Goal: Information Seeking & Learning: Check status

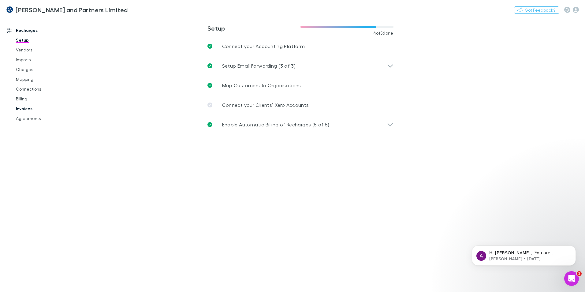
click at [28, 111] on link "Invoices" at bounding box center [46, 109] width 73 height 10
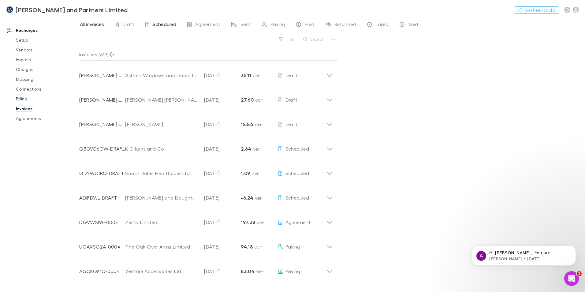
click at [154, 22] on span "Scheduled" at bounding box center [165, 25] width 24 height 8
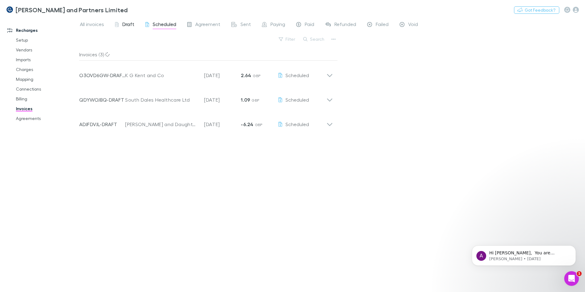
click at [126, 25] on span "Draft" at bounding box center [128, 25] width 12 height 8
click at [160, 24] on span "Scheduled" at bounding box center [165, 25] width 24 height 8
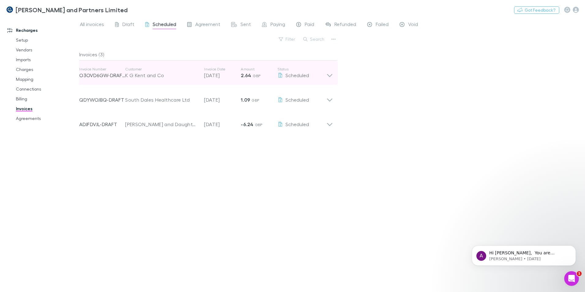
click at [328, 76] on icon at bounding box center [329, 73] width 6 height 12
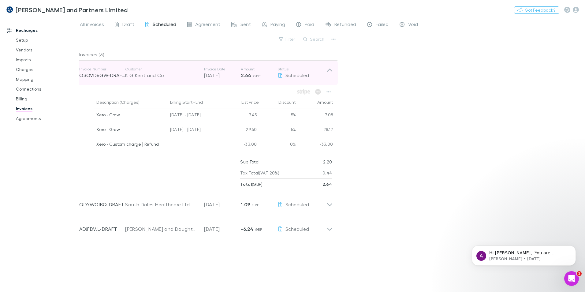
click at [330, 70] on icon at bounding box center [329, 73] width 6 height 12
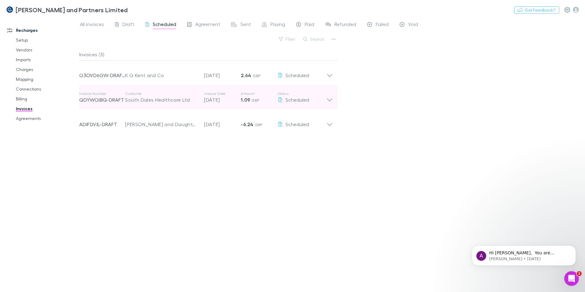
click at [331, 100] on icon at bounding box center [329, 99] width 5 height 3
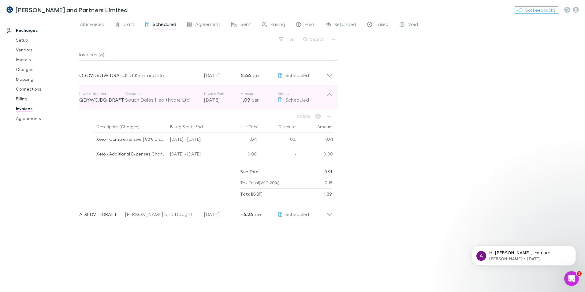
click at [329, 94] on icon at bounding box center [329, 94] width 5 height 3
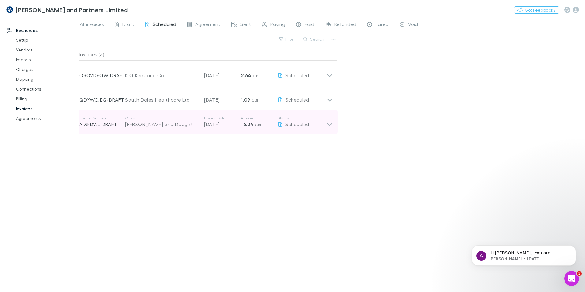
click at [330, 125] on icon at bounding box center [329, 124] width 5 height 3
click at [329, 120] on icon at bounding box center [329, 122] width 6 height 12
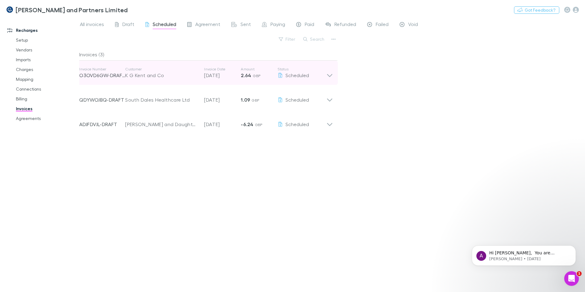
click at [329, 77] on icon at bounding box center [329, 73] width 6 height 12
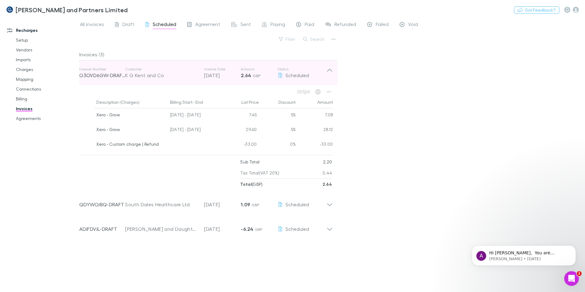
click at [331, 69] on icon at bounding box center [329, 73] width 6 height 12
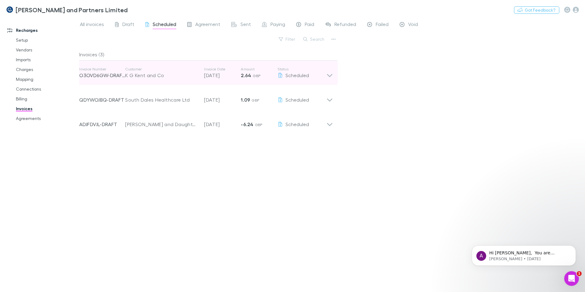
click at [329, 76] on icon at bounding box center [329, 75] width 5 height 3
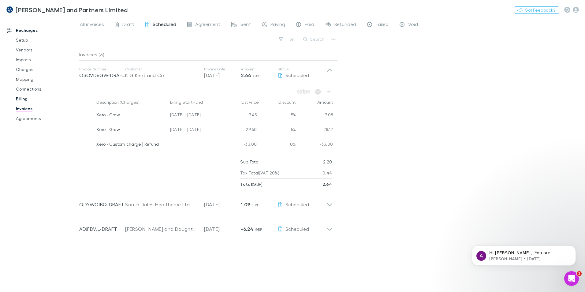
click at [26, 101] on link "Billing" at bounding box center [46, 99] width 73 height 10
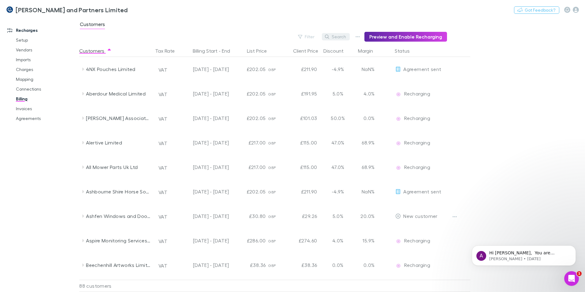
click at [338, 37] on button "Search" at bounding box center [336, 36] width 28 height 7
click at [336, 34] on button "Search" at bounding box center [336, 36] width 28 height 7
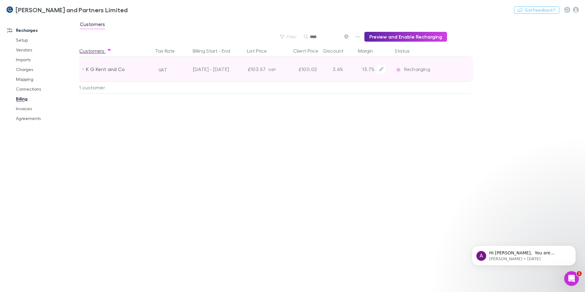
type input "****"
click at [86, 70] on div "K G Kent and Co" at bounding box center [118, 69] width 65 height 24
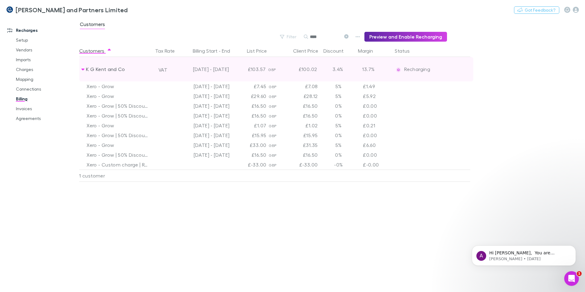
click at [81, 69] on icon at bounding box center [82, 69] width 5 height 5
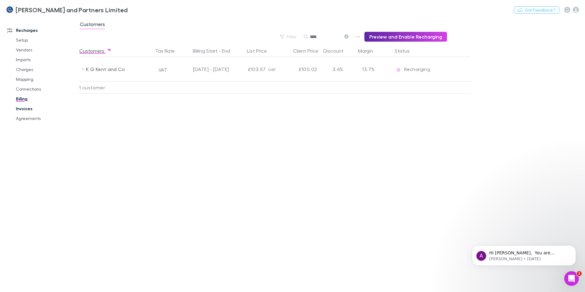
click at [30, 110] on link "Invoices" at bounding box center [46, 109] width 73 height 10
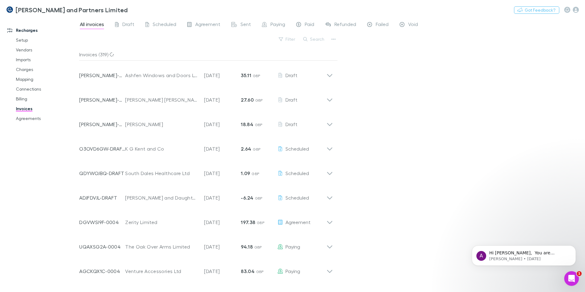
click at [160, 30] on div "All invoices Draft Scheduled Agreement Sent Paying Paid Refunded Failed Void" at bounding box center [332, 26] width 506 height 12
click at [162, 25] on span "Scheduled" at bounding box center [165, 25] width 24 height 8
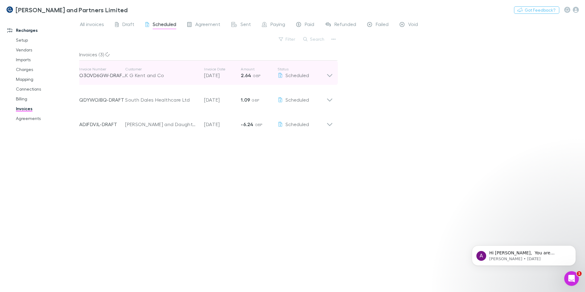
click at [330, 76] on icon at bounding box center [329, 73] width 6 height 12
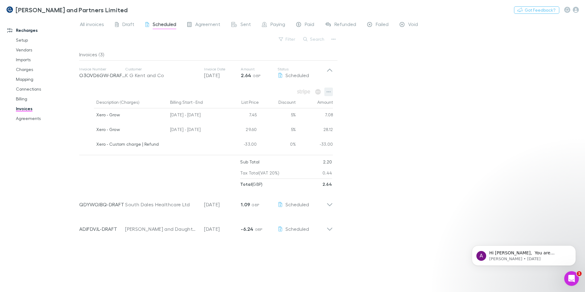
click at [329, 94] on button "button" at bounding box center [328, 91] width 9 height 9
click at [443, 134] on div at bounding box center [292, 146] width 585 height 292
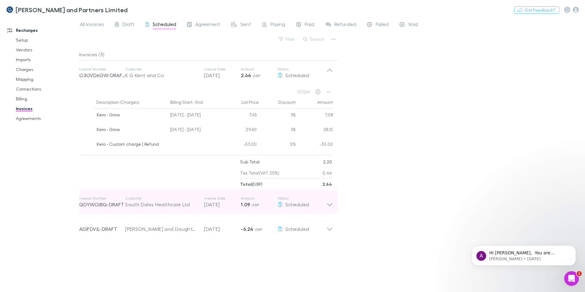
click at [329, 205] on icon at bounding box center [329, 204] width 5 height 3
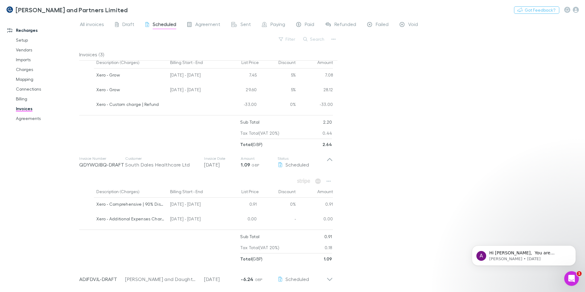
scroll to position [42, 0]
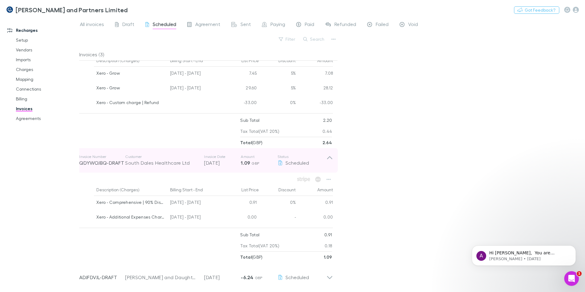
click at [327, 156] on icon at bounding box center [329, 160] width 6 height 12
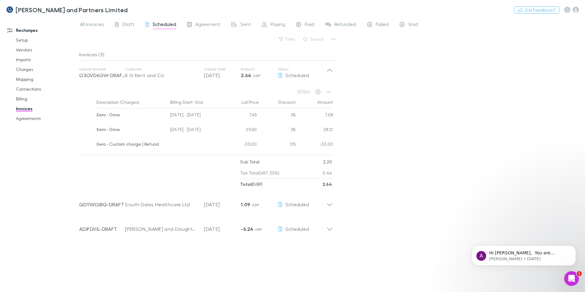
scroll to position [0, 0]
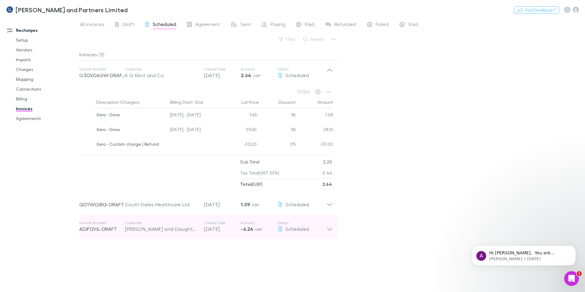
click at [333, 230] on icon at bounding box center [329, 226] width 6 height 12
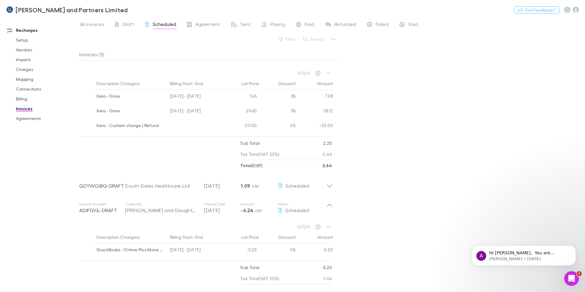
scroll to position [27, 0]
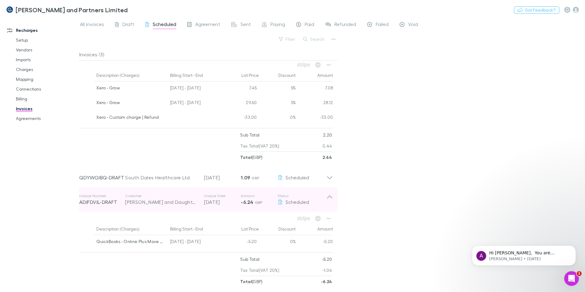
click at [329, 198] on icon at bounding box center [329, 199] width 6 height 12
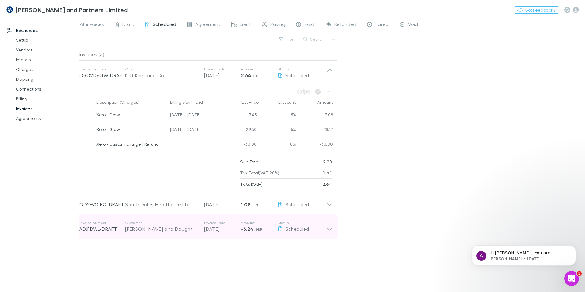
click at [329, 229] on icon at bounding box center [329, 226] width 6 height 12
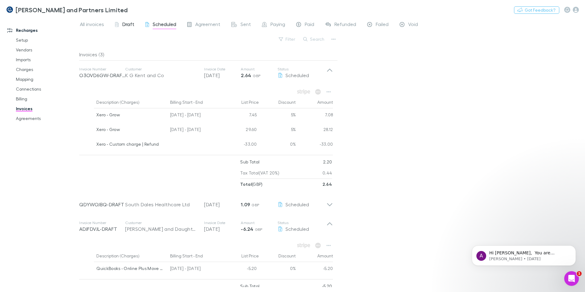
click at [123, 20] on link "Draft" at bounding box center [124, 25] width 20 height 10
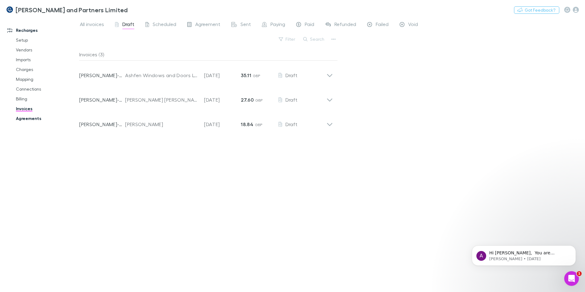
click at [30, 117] on link "Agreements" at bounding box center [46, 118] width 73 height 10
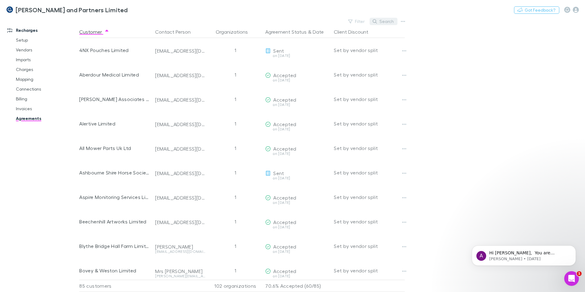
click at [383, 21] on button "Search" at bounding box center [384, 21] width 28 height 7
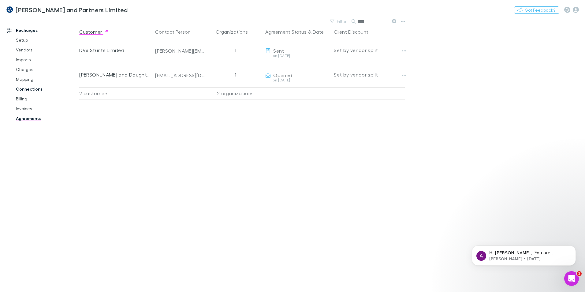
type input "****"
click at [32, 91] on link "Connections" at bounding box center [46, 89] width 73 height 10
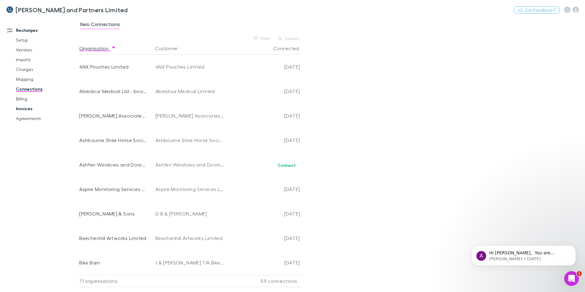
click at [26, 109] on link "Invoices" at bounding box center [46, 109] width 73 height 10
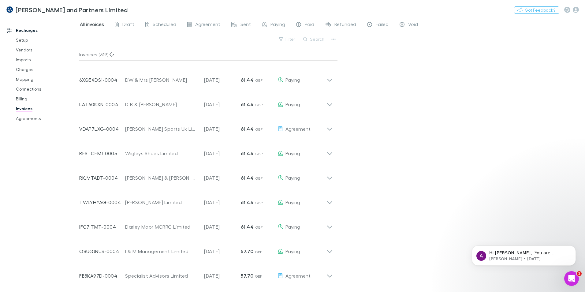
scroll to position [275, 0]
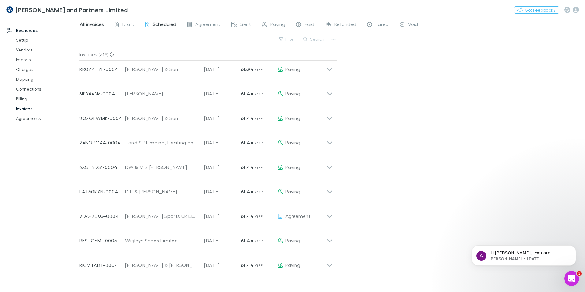
click at [170, 23] on span "Scheduled" at bounding box center [165, 25] width 24 height 8
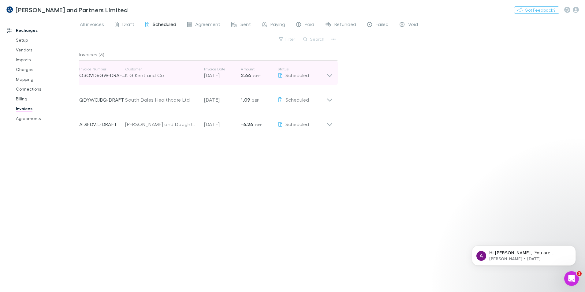
click at [331, 76] on icon at bounding box center [329, 73] width 6 height 12
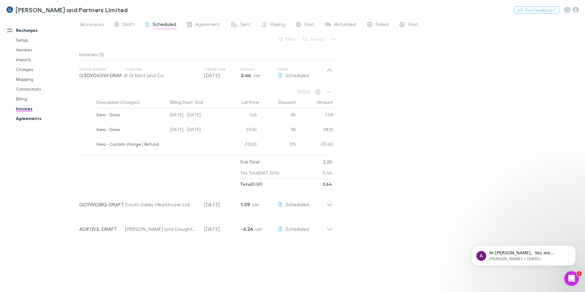
click at [27, 123] on link "Agreements" at bounding box center [46, 118] width 73 height 10
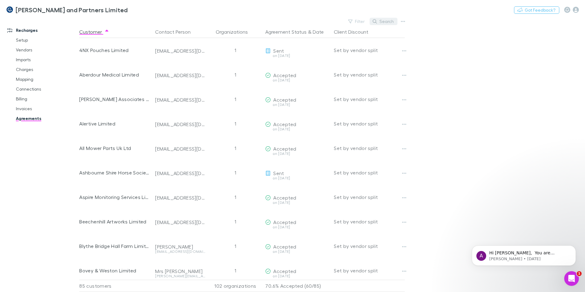
click at [379, 23] on button "Search" at bounding box center [384, 21] width 28 height 7
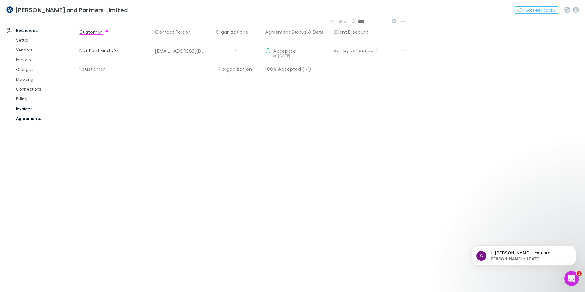
type input "****"
click at [28, 110] on link "Invoices" at bounding box center [46, 109] width 73 height 10
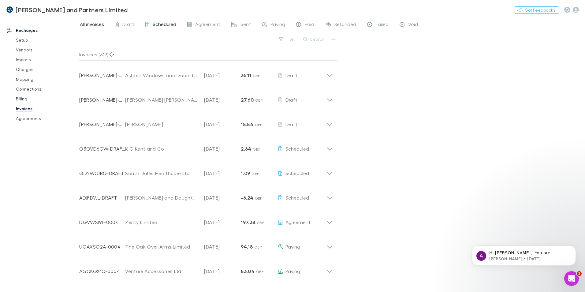
click at [154, 23] on span "Scheduled" at bounding box center [165, 25] width 24 height 8
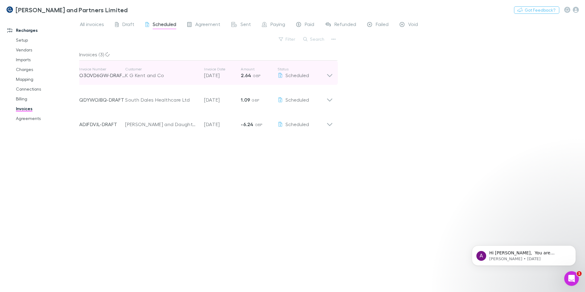
click at [332, 74] on icon at bounding box center [329, 75] width 5 height 3
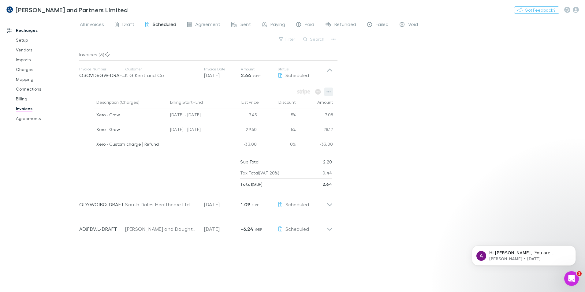
click at [330, 89] on button "button" at bounding box center [328, 91] width 9 height 9
click at [401, 87] on div at bounding box center [292, 146] width 585 height 292
click at [328, 92] on icon "button" at bounding box center [328, 91] width 4 height 5
drag, startPoint x: 403, startPoint y: 117, endPoint x: 397, endPoint y: 117, distance: 6.8
click at [402, 117] on div at bounding box center [292, 146] width 585 height 292
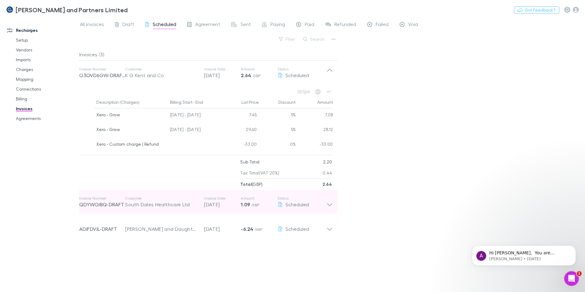
click at [333, 202] on icon at bounding box center [329, 202] width 6 height 12
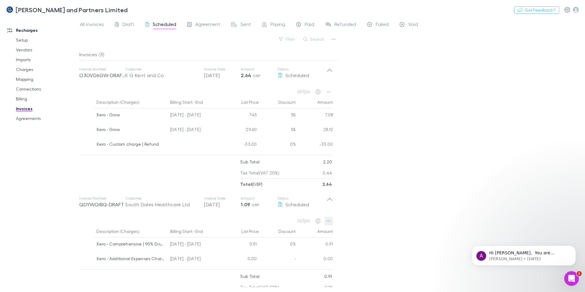
click at [328, 222] on icon "button" at bounding box center [328, 220] width 4 height 5
click at [417, 161] on div at bounding box center [292, 146] width 585 height 292
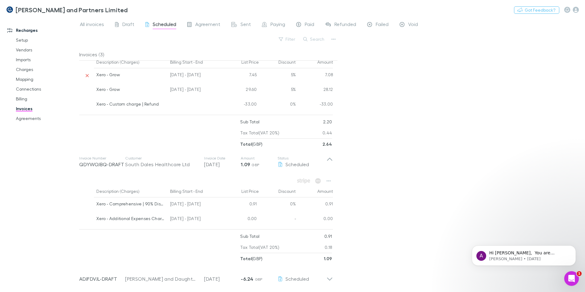
scroll to position [42, 0]
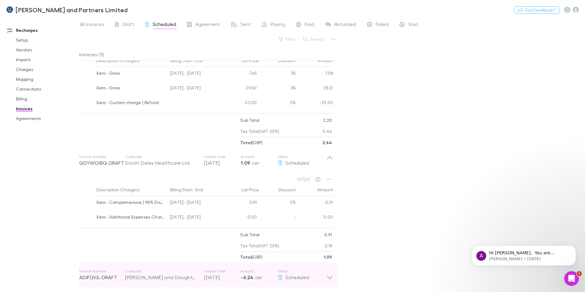
click at [329, 279] on icon at bounding box center [329, 275] width 6 height 12
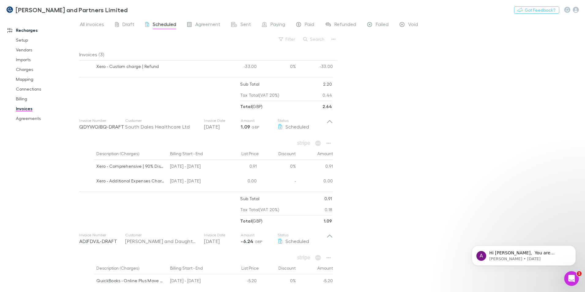
scroll to position [117, 0]
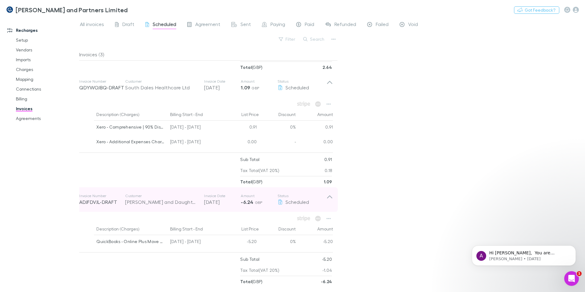
click at [330, 196] on icon at bounding box center [329, 196] width 5 height 3
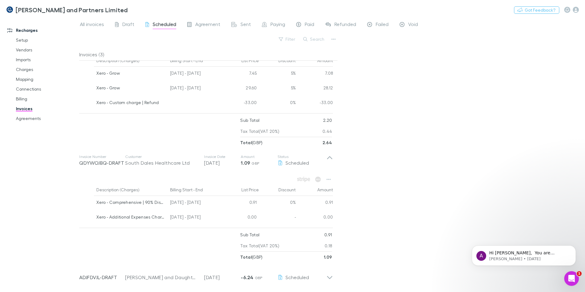
scroll to position [42, 0]
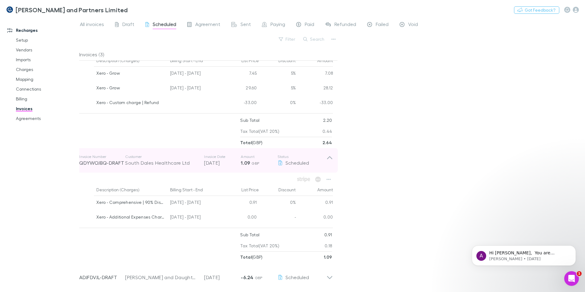
click at [333, 155] on icon at bounding box center [329, 160] width 6 height 12
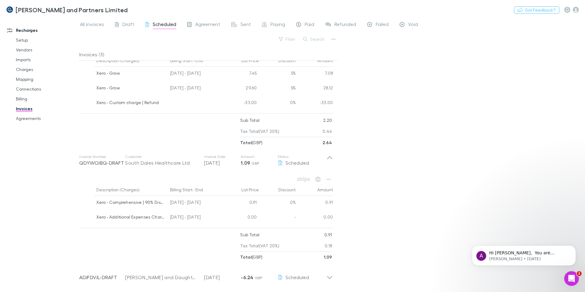
scroll to position [0, 0]
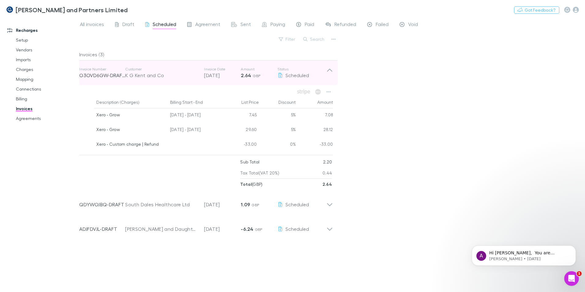
click at [329, 72] on icon at bounding box center [329, 73] width 6 height 12
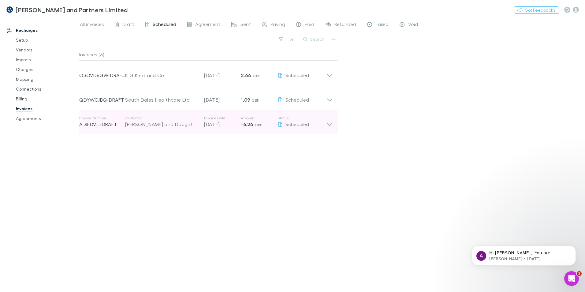
click at [330, 123] on icon at bounding box center [329, 122] width 6 height 12
click at [329, 119] on icon at bounding box center [329, 122] width 6 height 12
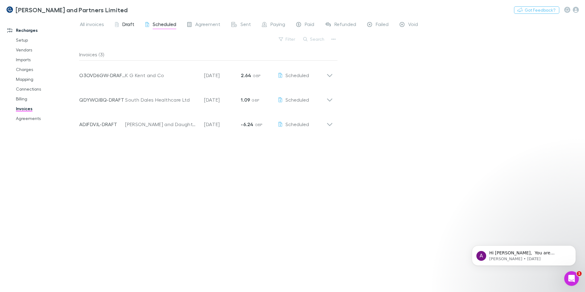
click at [128, 24] on span "Draft" at bounding box center [128, 25] width 12 height 8
click at [159, 26] on span "Scheduled" at bounding box center [165, 25] width 24 height 8
click at [239, 25] on div "Sent" at bounding box center [241, 25] width 20 height 8
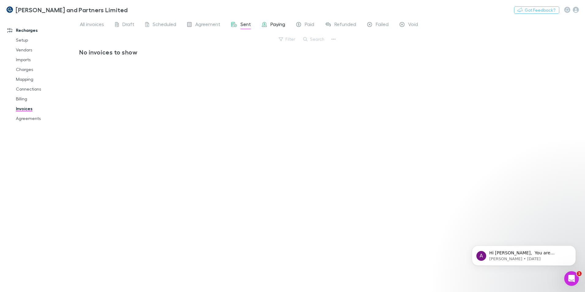
click at [269, 23] on div "Paying" at bounding box center [273, 25] width 23 height 8
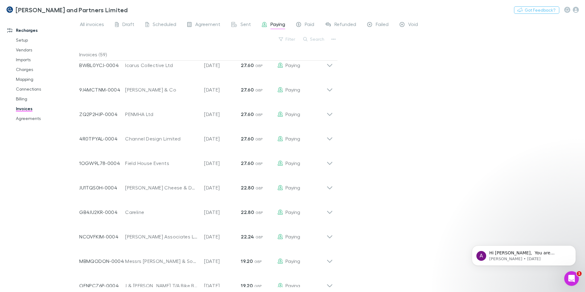
scroll to position [850, 0]
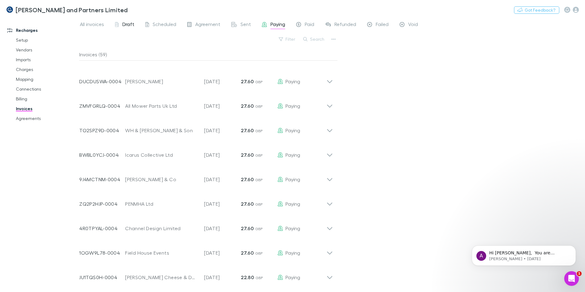
click at [127, 27] on span "Draft" at bounding box center [128, 25] width 12 height 8
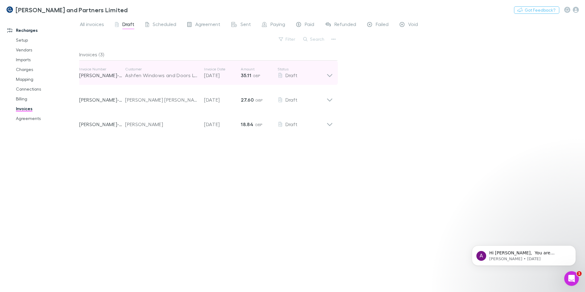
click at [328, 75] on icon at bounding box center [329, 75] width 5 height 3
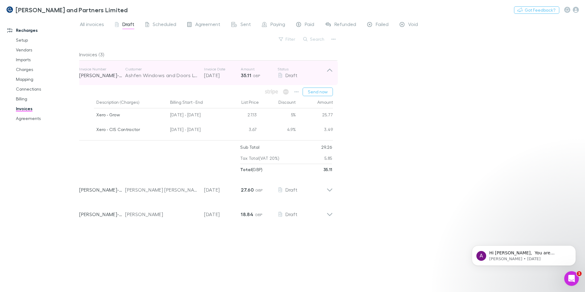
click at [331, 69] on icon at bounding box center [329, 73] width 6 height 12
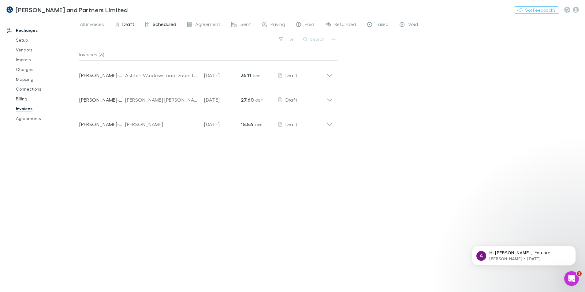
click at [168, 27] on span "Scheduled" at bounding box center [165, 25] width 24 height 8
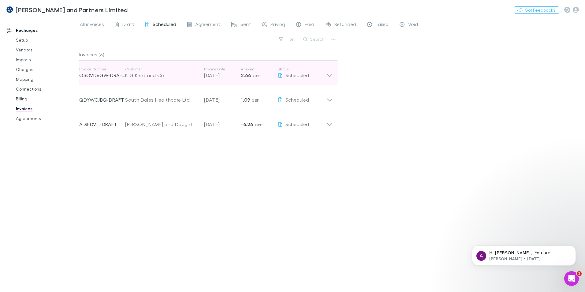
click at [328, 75] on icon at bounding box center [329, 73] width 6 height 12
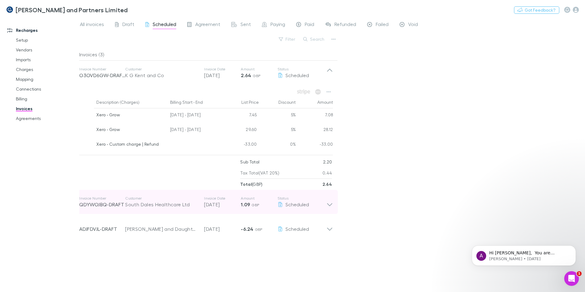
click at [330, 204] on icon at bounding box center [329, 202] width 6 height 12
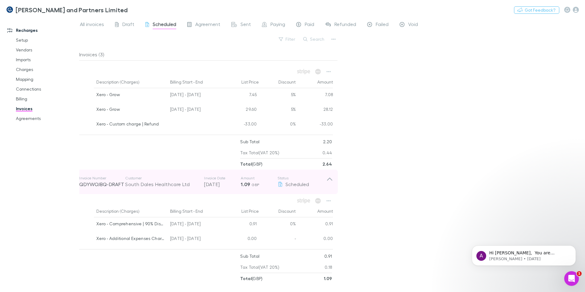
scroll to position [42, 0]
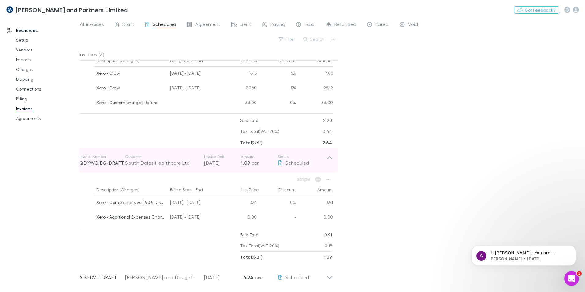
click at [329, 159] on icon at bounding box center [329, 160] width 6 height 12
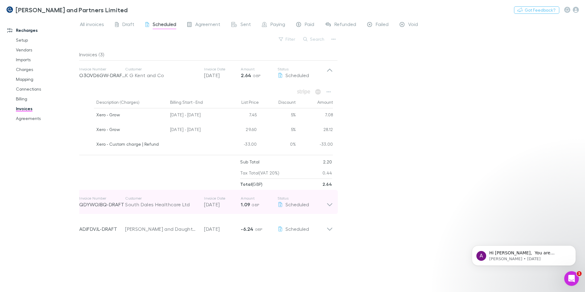
scroll to position [0, 0]
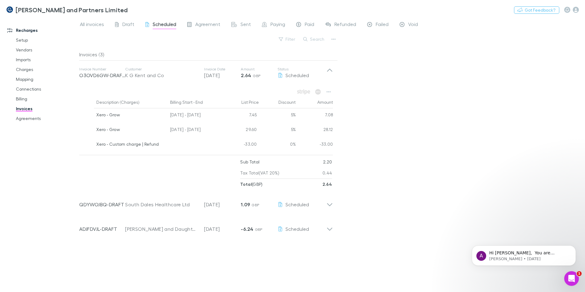
click at [321, 36] on button "Search" at bounding box center [314, 38] width 28 height 7
type input "****"
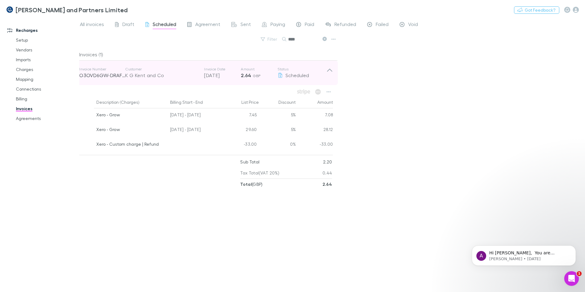
click at [328, 69] on icon at bounding box center [329, 73] width 6 height 12
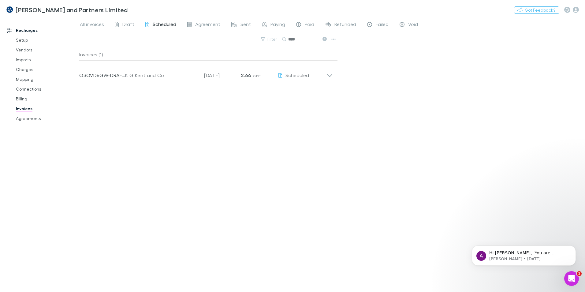
click at [114, 25] on div "All invoices Draft Scheduled Agreement Sent Paying Paid Refunded Failed Void" at bounding box center [251, 25] width 344 height 10
click at [98, 23] on span "All invoices" at bounding box center [92, 25] width 24 height 8
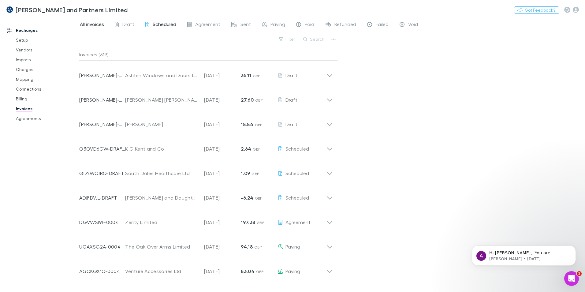
click at [154, 24] on span "Scheduled" at bounding box center [165, 25] width 24 height 8
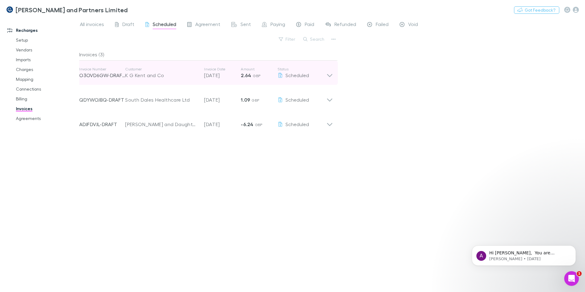
click at [329, 75] on icon at bounding box center [329, 73] width 6 height 12
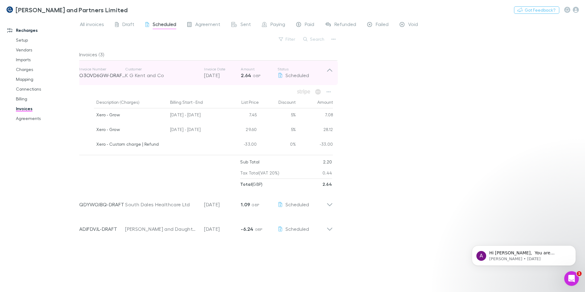
click at [331, 69] on icon at bounding box center [329, 73] width 6 height 12
